Goal: Task Accomplishment & Management: Manage account settings

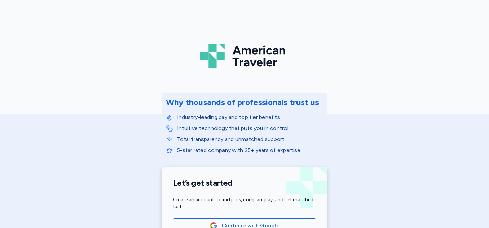
scroll to position [146, 0]
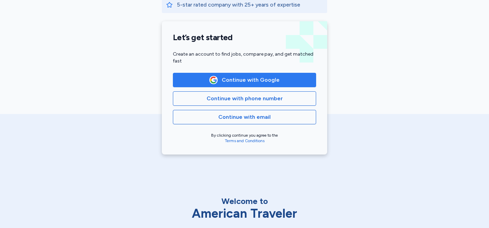
click at [252, 74] on button "Continue with Google" at bounding box center [244, 80] width 143 height 14
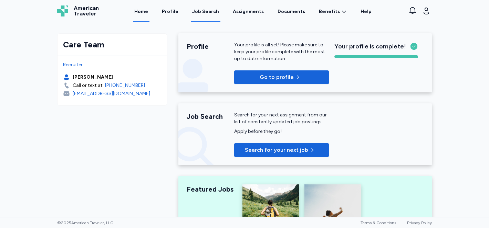
click at [205, 11] on div "Job Search" at bounding box center [205, 11] width 27 height 7
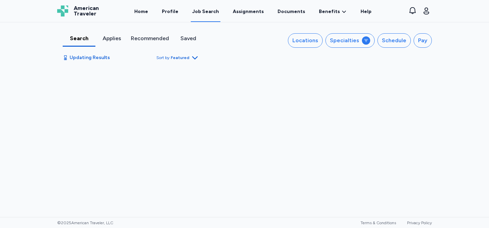
click at [105, 42] on div "Applies" at bounding box center [111, 38] width 27 height 8
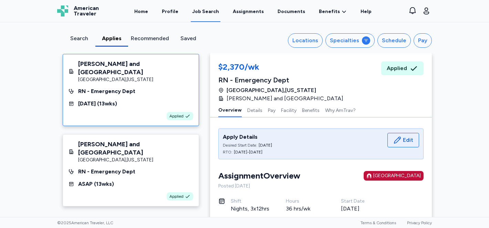
click at [82, 39] on div "Search" at bounding box center [78, 38] width 27 height 8
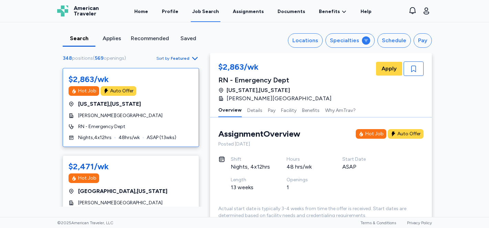
click at [108, 37] on div "Applies" at bounding box center [111, 38] width 27 height 8
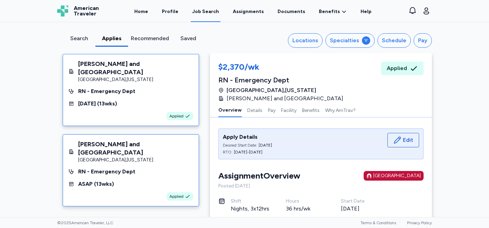
click at [153, 157] on div "[GEOGRAPHIC_DATA] , [US_STATE]" at bounding box center [135, 160] width 115 height 7
click at [166, 112] on div "Applied" at bounding box center [130, 116] width 125 height 8
click at [167, 168] on div "RN - Emergency Dept" at bounding box center [130, 172] width 125 height 8
click at [173, 100] on div "[PERSON_NAME] and Women's Hospital [GEOGRAPHIC_DATA] , [US_STATE] RN - Emergenc…" at bounding box center [131, 90] width 136 height 72
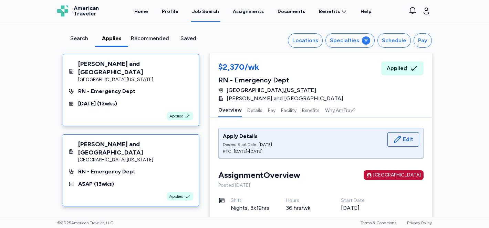
click at [169, 144] on div "[PERSON_NAME] and [GEOGRAPHIC_DATA] [GEOGRAPHIC_DATA] , [US_STATE]" at bounding box center [130, 151] width 125 height 23
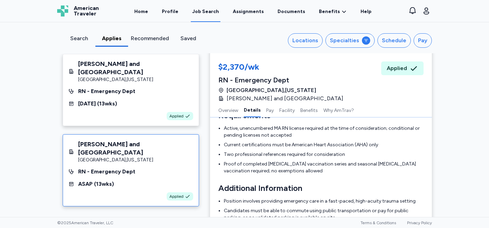
scroll to position [228, 0]
click at [402, 67] on span "Applied" at bounding box center [396, 68] width 20 height 8
click at [397, 45] on button "Schedule" at bounding box center [393, 40] width 33 height 14
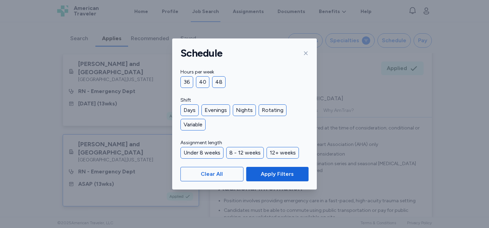
click at [309, 52] on div "Schedule" at bounding box center [244, 54] width 145 height 30
click at [310, 47] on div "Schedule" at bounding box center [244, 54] width 145 height 30
click at [311, 44] on div "Schedule" at bounding box center [244, 54] width 145 height 30
click at [307, 52] on icon at bounding box center [306, 54] width 6 height 6
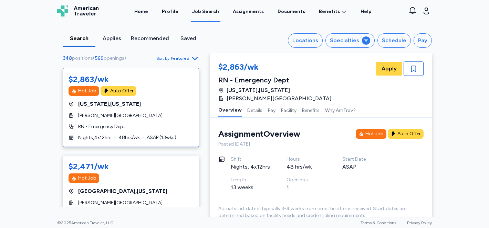
click at [149, 35] on div "Recommended" at bounding box center [150, 38] width 38 height 8
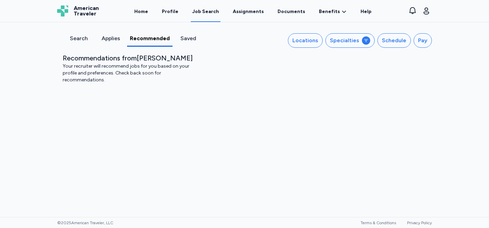
click at [79, 38] on div "Search" at bounding box center [78, 38] width 26 height 8
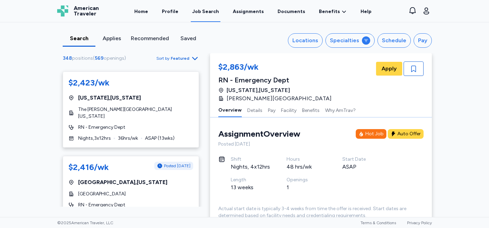
scroll to position [2885, 0]
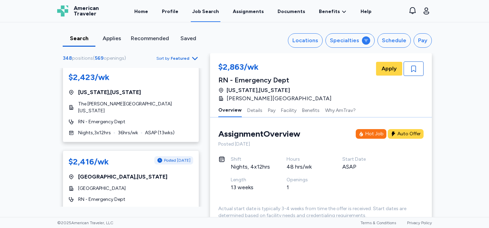
click at [143, 38] on div "Recommended" at bounding box center [150, 38] width 38 height 8
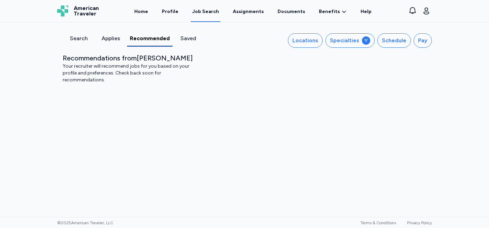
click at [81, 40] on div "Search" at bounding box center [78, 38] width 26 height 8
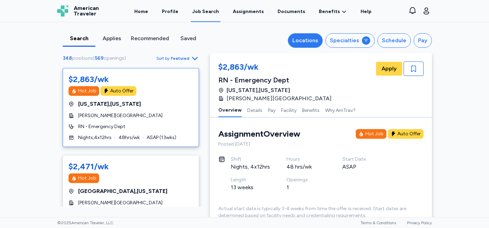
click at [316, 42] on div "Locations" at bounding box center [305, 40] width 26 height 8
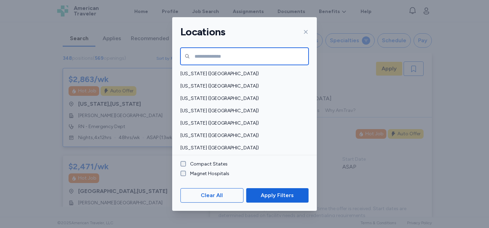
click at [247, 53] on input "text" at bounding box center [244, 56] width 128 height 17
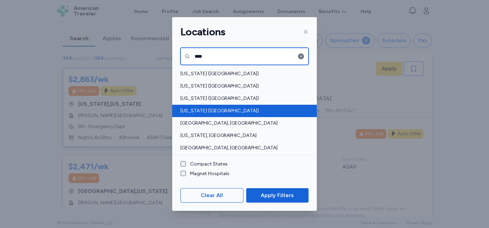
type input "***"
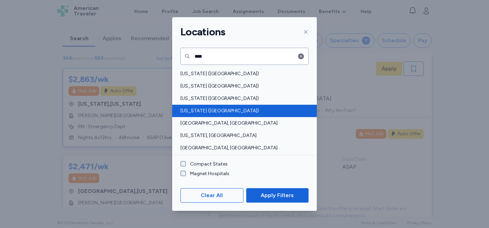
click at [233, 117] on div "[US_STATE] ([GEOGRAPHIC_DATA])" at bounding box center [244, 111] width 145 height 12
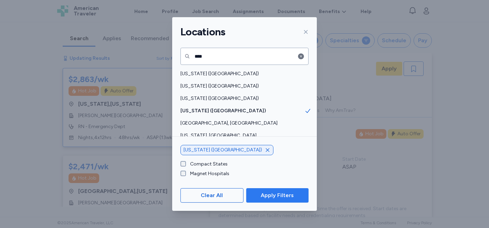
click at [265, 193] on span "Apply Filters" at bounding box center [276, 196] width 33 height 8
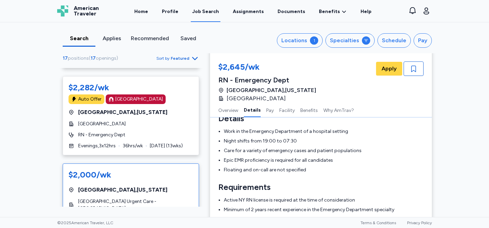
scroll to position [1250, 0]
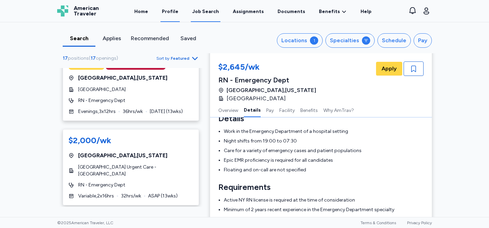
click at [180, 8] on link "Profile" at bounding box center [169, 11] width 19 height 21
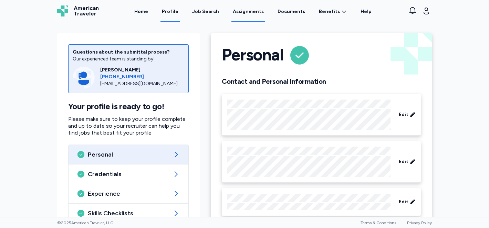
click at [245, 14] on link "Assignments" at bounding box center [248, 11] width 34 height 21
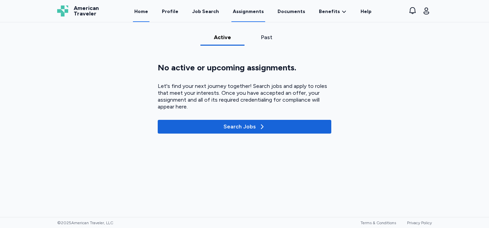
click at [149, 8] on link "Home" at bounding box center [141, 11] width 17 height 21
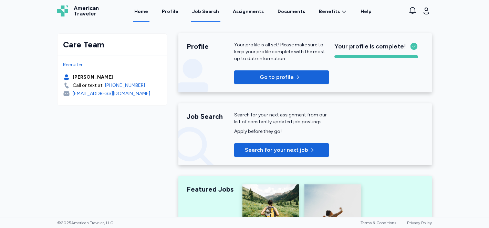
click at [207, 18] on link "Job Search" at bounding box center [206, 11] width 30 height 21
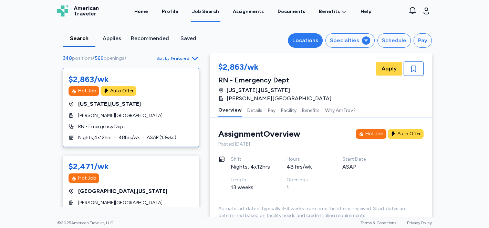
click at [319, 34] on button "Locations" at bounding box center [305, 40] width 35 height 14
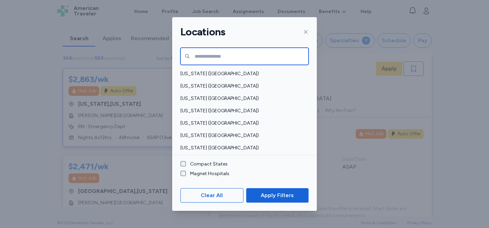
click at [242, 60] on input "text" at bounding box center [244, 56] width 128 height 17
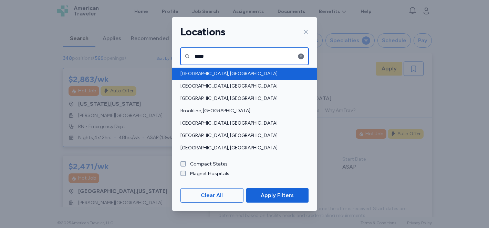
type input "*****"
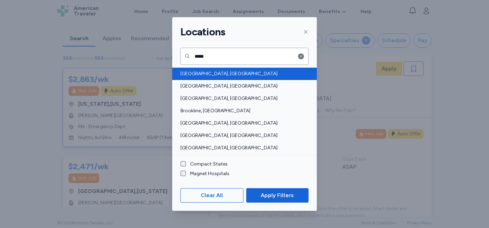
click at [238, 73] on span "[GEOGRAPHIC_DATA], [GEOGRAPHIC_DATA]" at bounding box center [242, 74] width 124 height 7
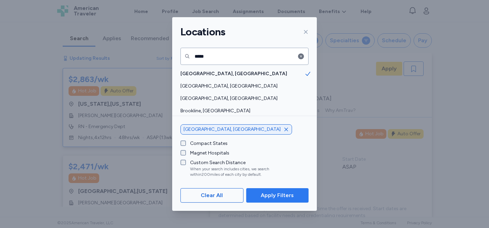
click at [258, 197] on span "Apply Filters" at bounding box center [277, 196] width 51 height 8
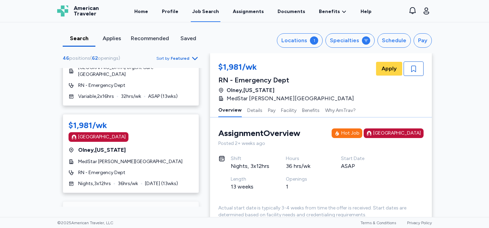
scroll to position [3617, 0]
click at [300, 39] on div "Locations" at bounding box center [294, 40] width 26 height 8
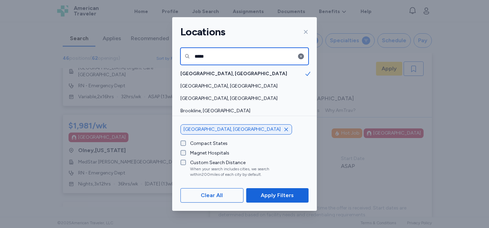
click at [259, 55] on input "*****" at bounding box center [244, 56] width 128 height 17
click at [259, 56] on input "*****" at bounding box center [244, 56] width 128 height 17
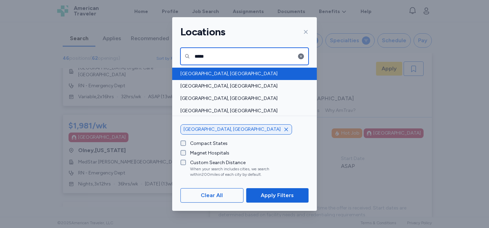
type input "*****"
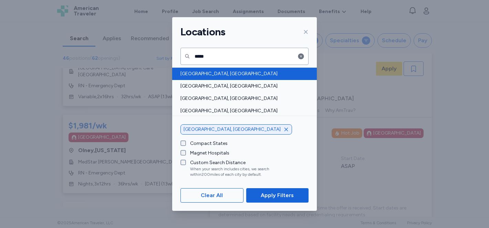
click at [251, 73] on span "[GEOGRAPHIC_DATA], [GEOGRAPHIC_DATA]" at bounding box center [242, 74] width 124 height 7
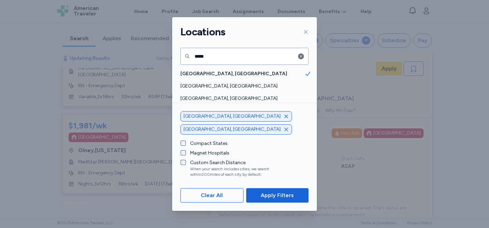
click at [283, 119] on icon "button" at bounding box center [286, 117] width 6 height 6
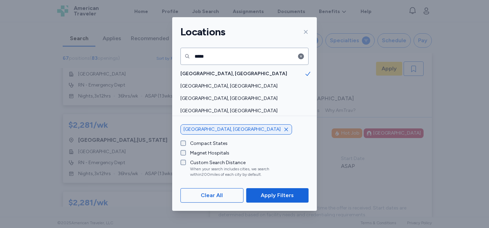
click at [265, 187] on div "Clear All Apply Filters" at bounding box center [244, 195] width 145 height 31
click at [265, 192] on span "Apply Filters" at bounding box center [276, 196] width 33 height 8
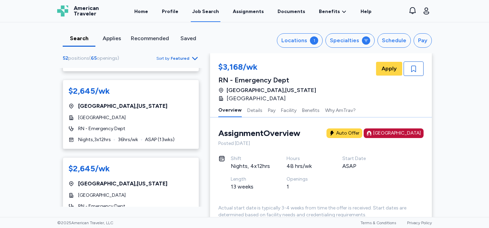
scroll to position [311, 0]
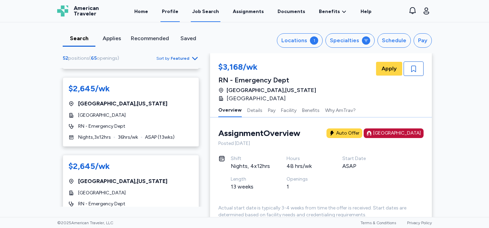
click at [175, 15] on link "Profile" at bounding box center [169, 11] width 19 height 21
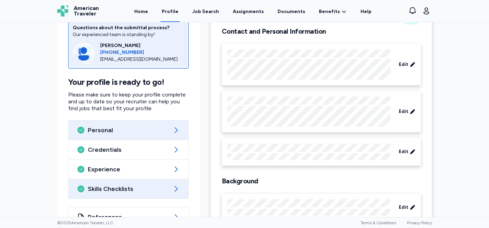
scroll to position [71, 0]
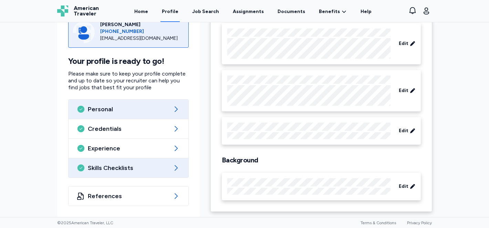
click at [146, 188] on div "References" at bounding box center [128, 196] width 120 height 19
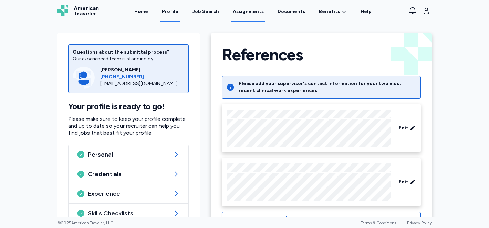
click at [258, 7] on link "Assignments" at bounding box center [248, 11] width 34 height 21
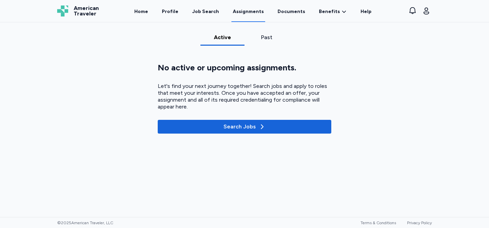
click at [285, 24] on div "Active Past No active or upcoming assignments. Let's find your next journey tog…" at bounding box center [244, 119] width 489 height 195
click at [285, 14] on link "Documents" at bounding box center [291, 11] width 30 height 21
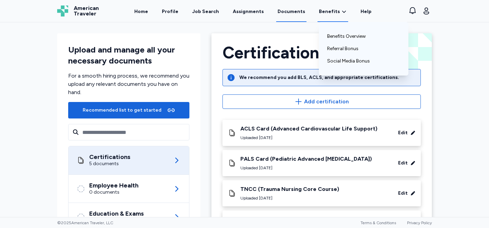
click at [334, 10] on link "Benefits" at bounding box center [333, 11] width 28 height 7
